Goal: Task Accomplishment & Management: Manage account settings

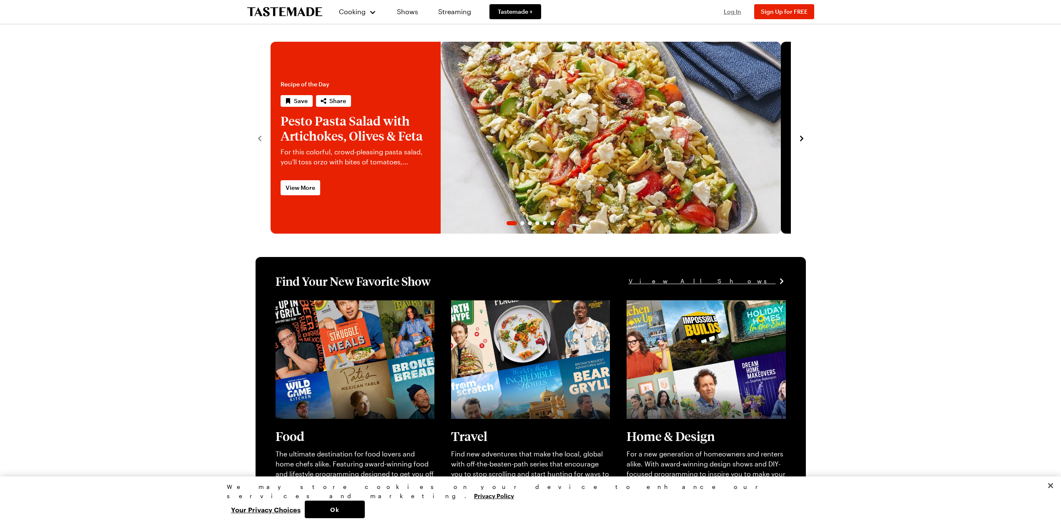
click at [725, 11] on span "Log In" at bounding box center [733, 11] width 18 height 7
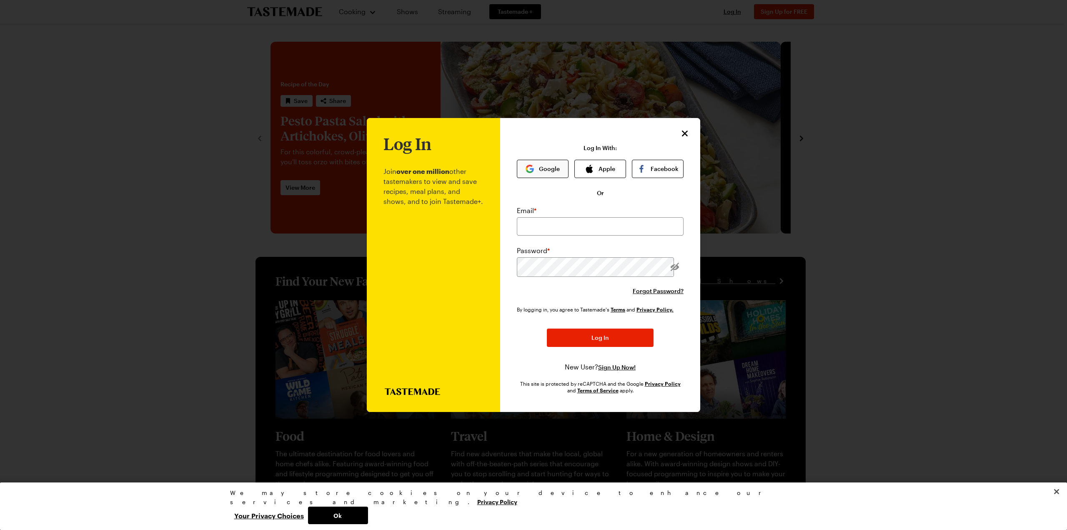
click at [560, 160] on button "Google" at bounding box center [543, 169] width 52 height 18
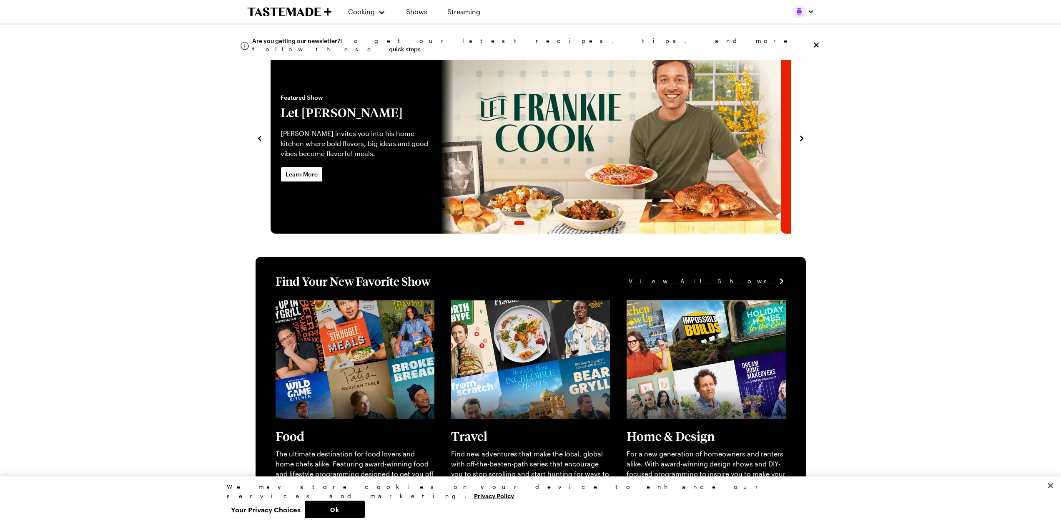
click at [819, 12] on div "Cooking Shows Streaming" at bounding box center [530, 11] width 600 height 23
click at [803, 8] on button "button" at bounding box center [803, 11] width 22 height 13
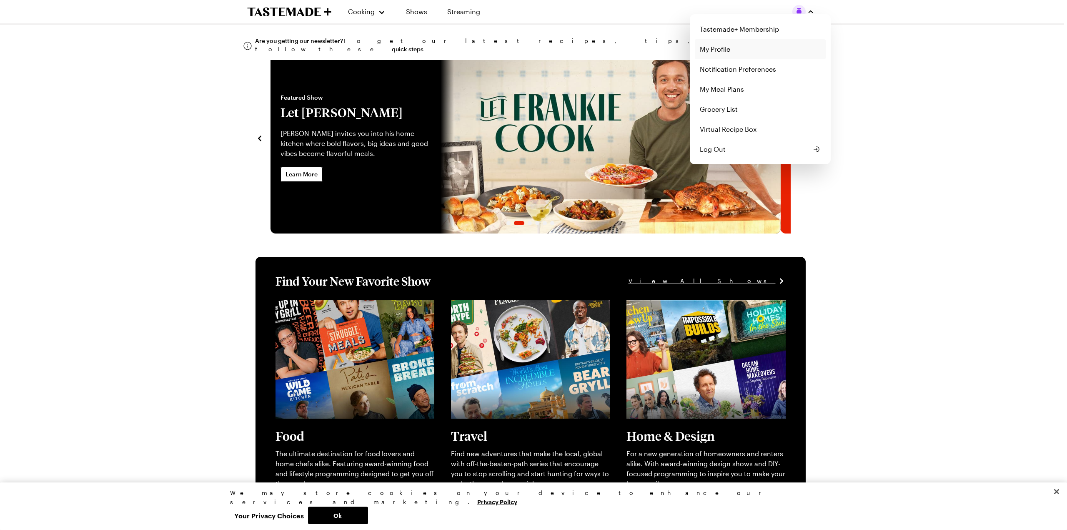
click at [791, 59] on link "My Profile" at bounding box center [760, 49] width 131 height 20
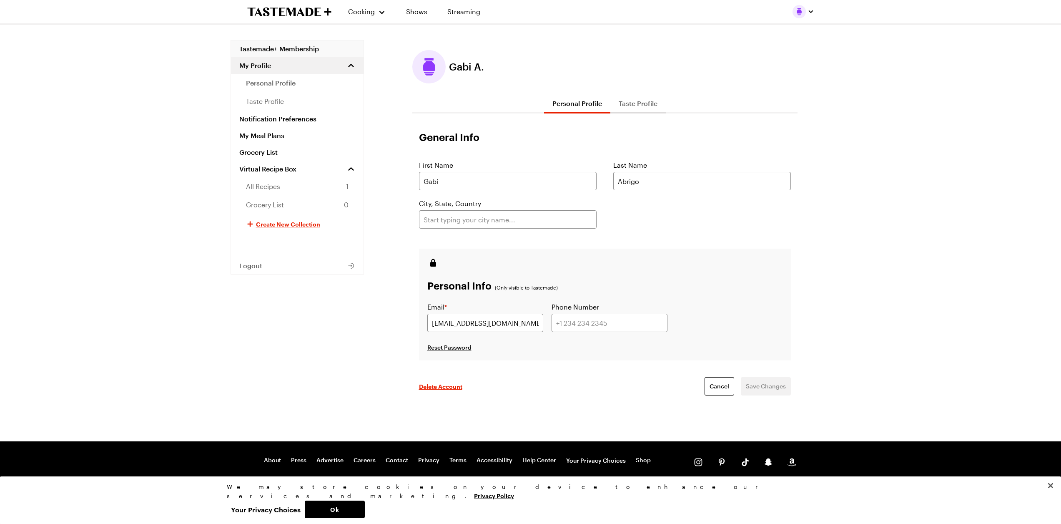
click at [340, 51] on link "Tastemade+ Membership" at bounding box center [297, 48] width 133 height 17
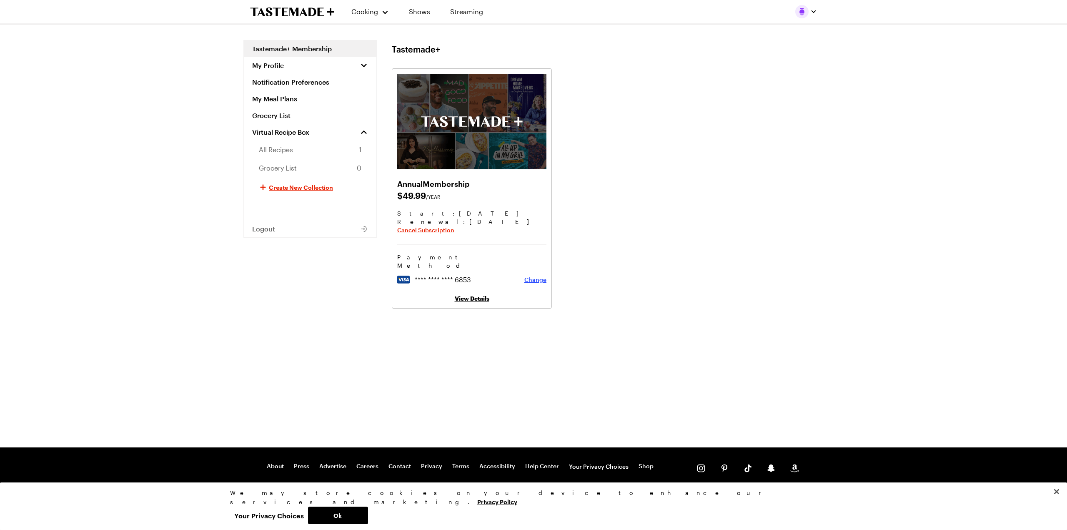
click at [546, 284] on span "Change" at bounding box center [535, 280] width 22 height 8
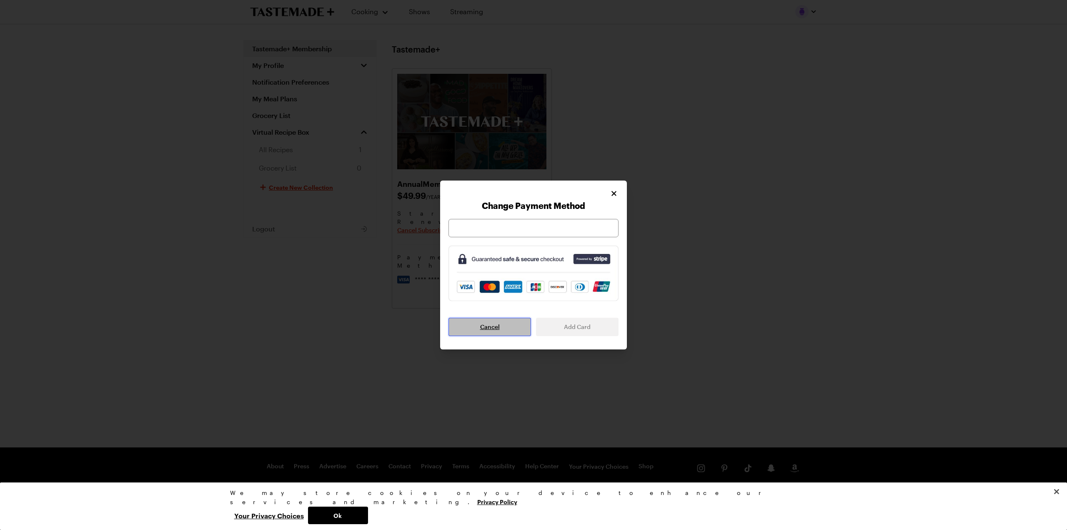
click at [496, 334] on button "Cancel" at bounding box center [489, 327] width 83 height 18
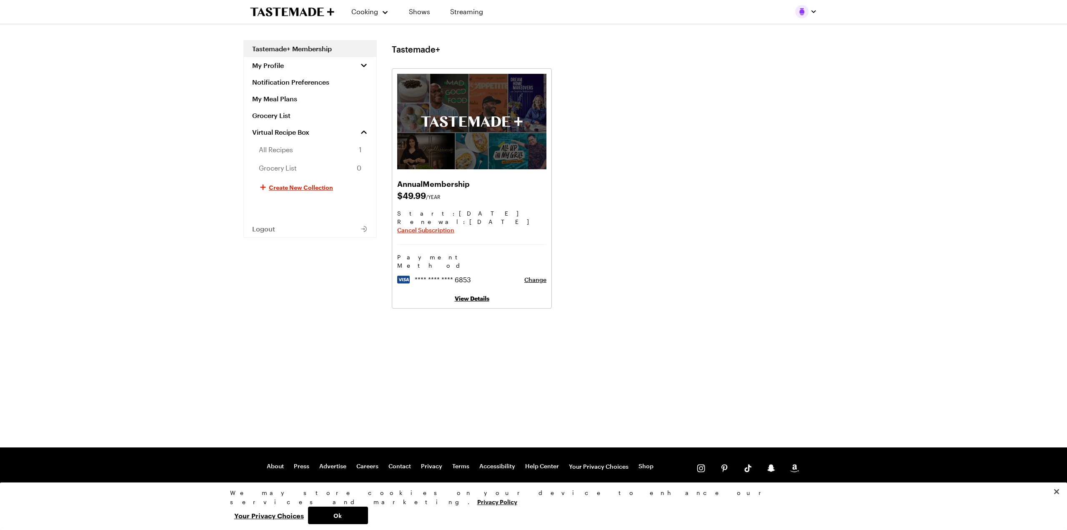
click at [460, 236] on div "Start: [DATE] Renewal : [DATE] Cancel Subscription" at bounding box center [471, 222] width 149 height 27
click at [454, 234] on span "Cancel Subscription" at bounding box center [425, 230] width 57 height 8
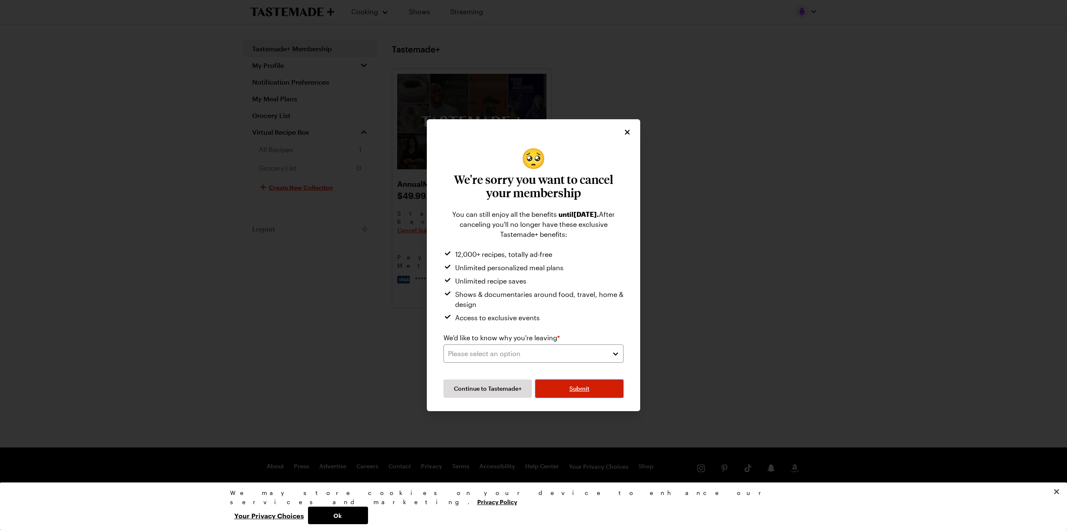
click at [569, 398] on button "Submit" at bounding box center [579, 388] width 88 height 18
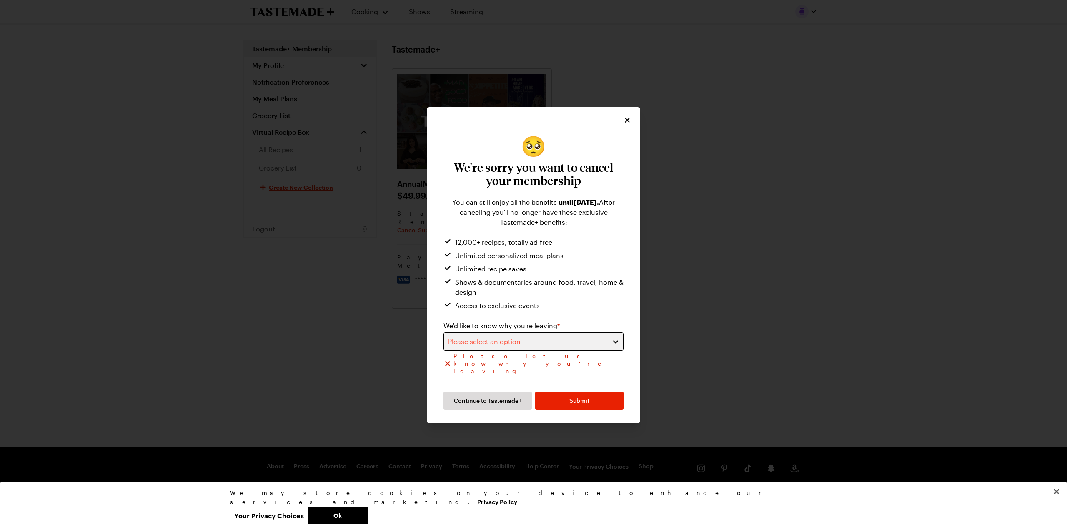
click at [548, 351] on button "Please select an option" at bounding box center [533, 341] width 180 height 18
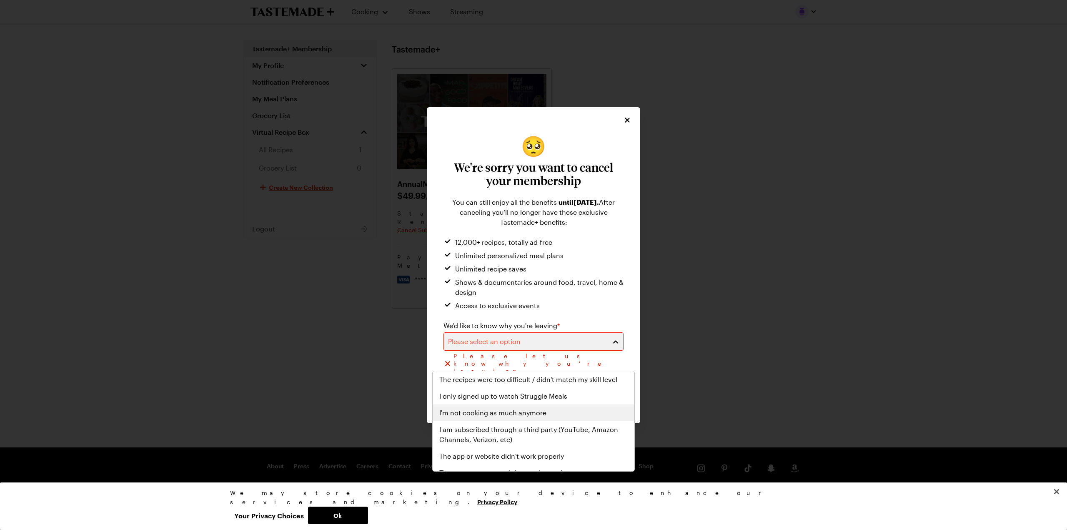
click at [509, 418] on span "I'm not cooking as much anymore" at bounding box center [492, 413] width 107 height 10
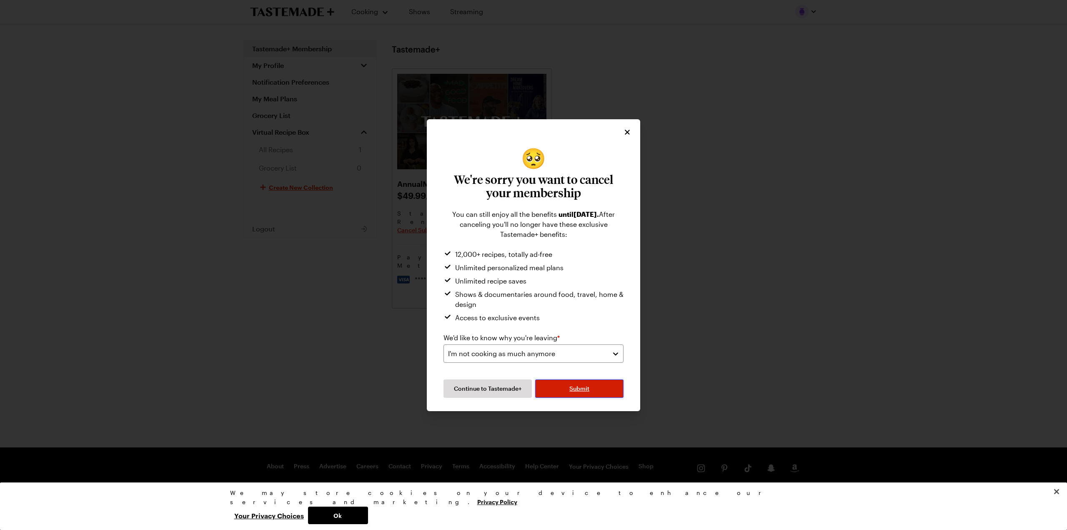
click at [573, 398] on button "Submit" at bounding box center [579, 388] width 88 height 18
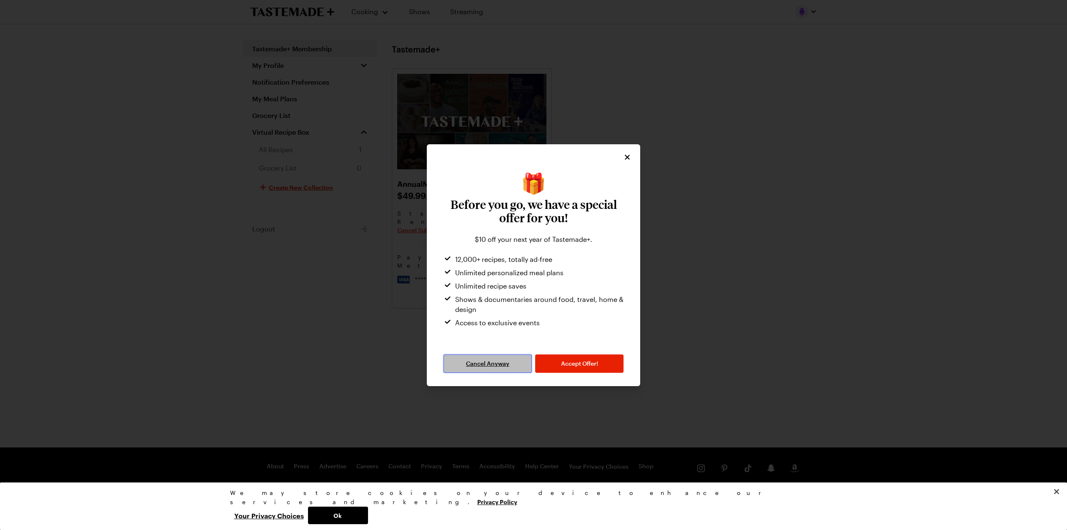
click at [502, 368] on span "Cancel Anyway" at bounding box center [487, 363] width 43 height 8
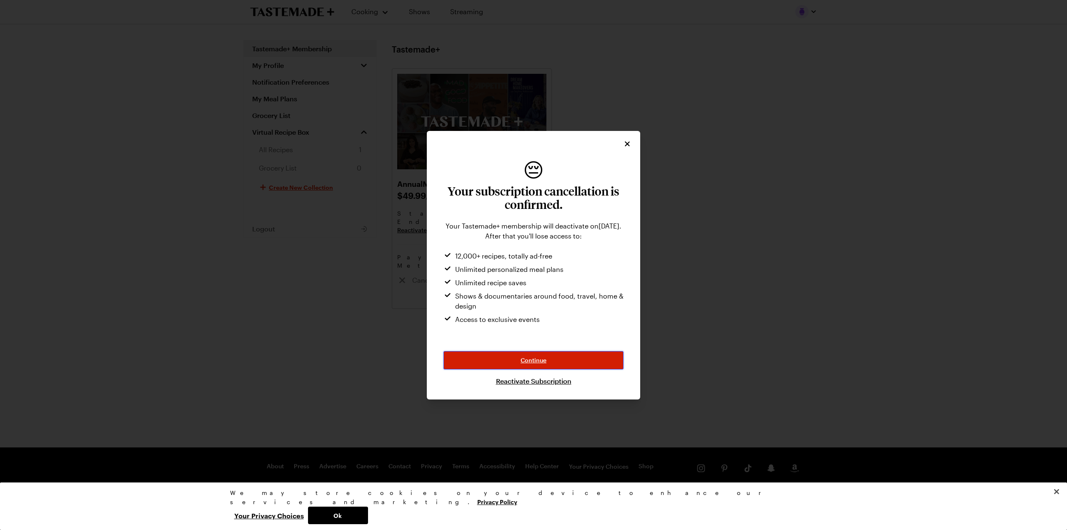
click at [502, 369] on button "Continue" at bounding box center [533, 360] width 180 height 18
